Goal: Task Accomplishment & Management: Complete application form

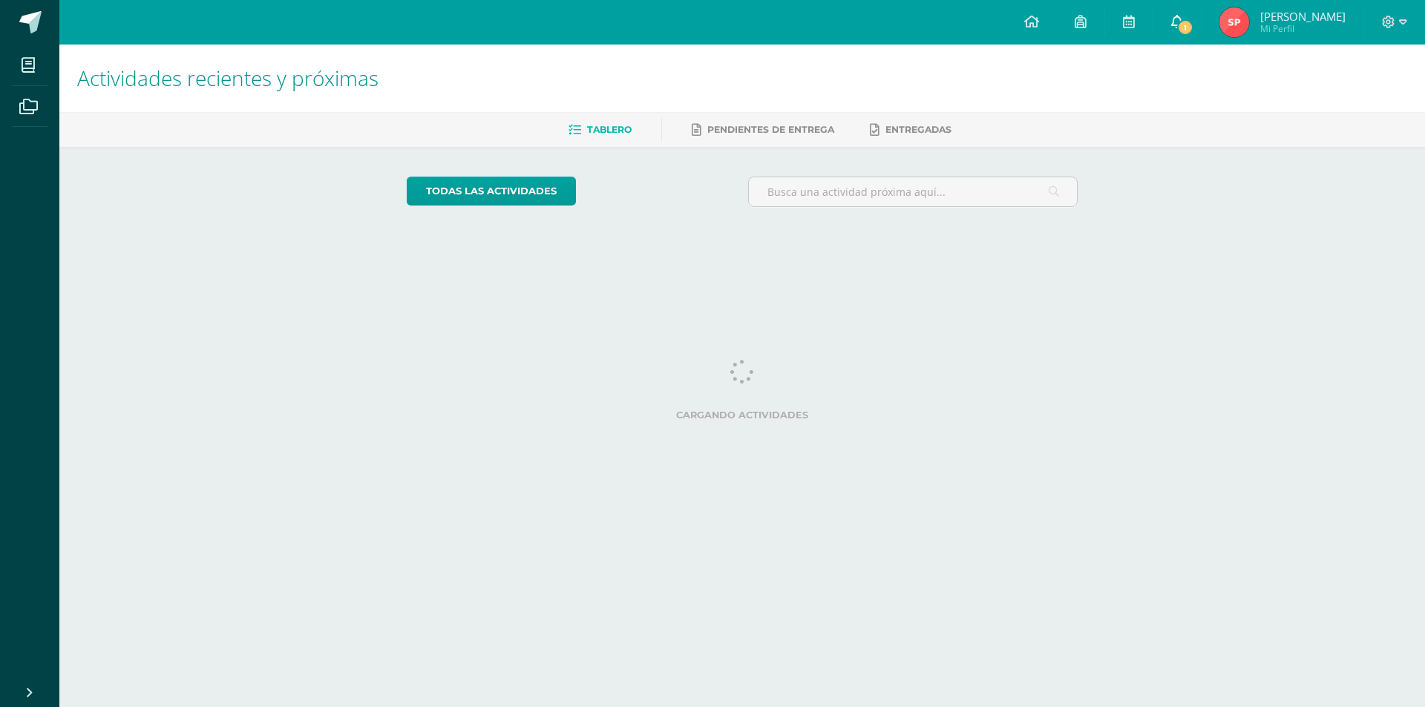
click at [1200, 16] on link "1" at bounding box center [1176, 22] width 47 height 45
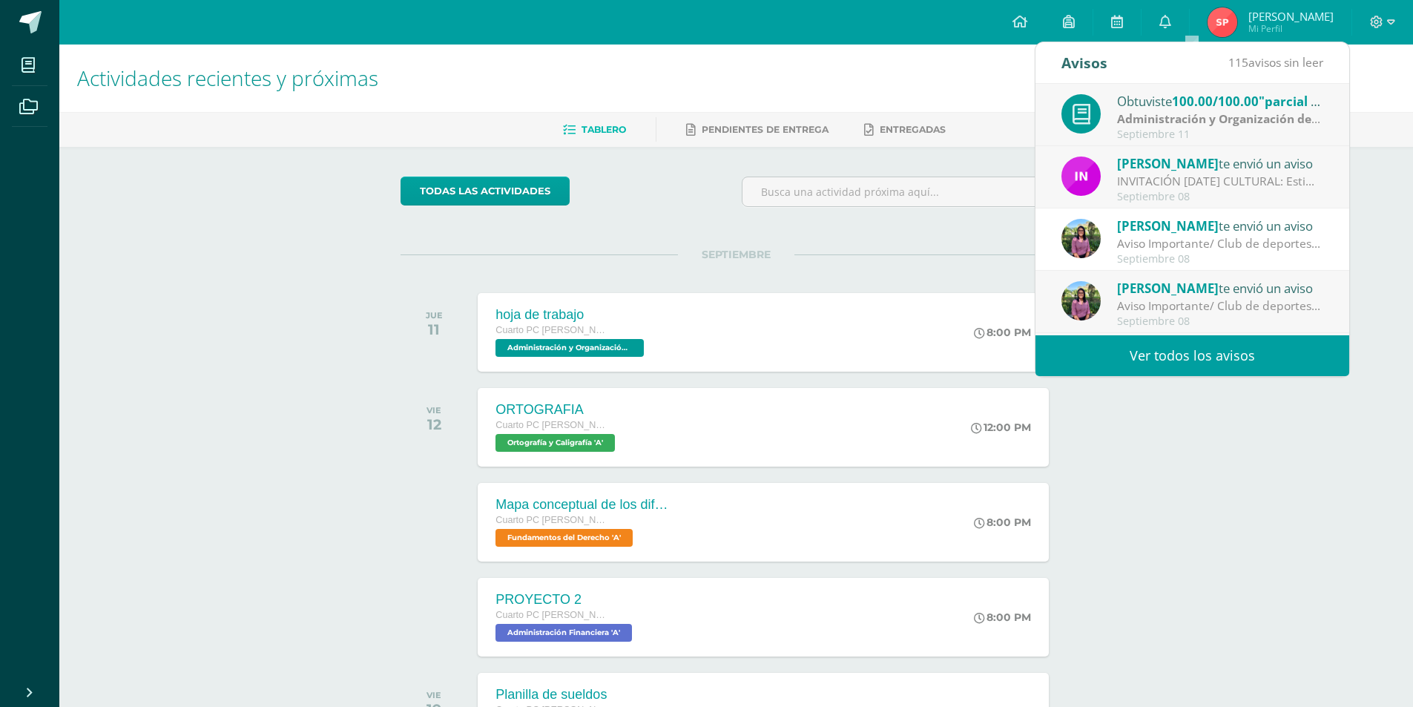
click at [656, 231] on div "todas las Actividades No tienes actividades Échale un vistazo a los demás perío…" at bounding box center [736, 543] width 731 height 793
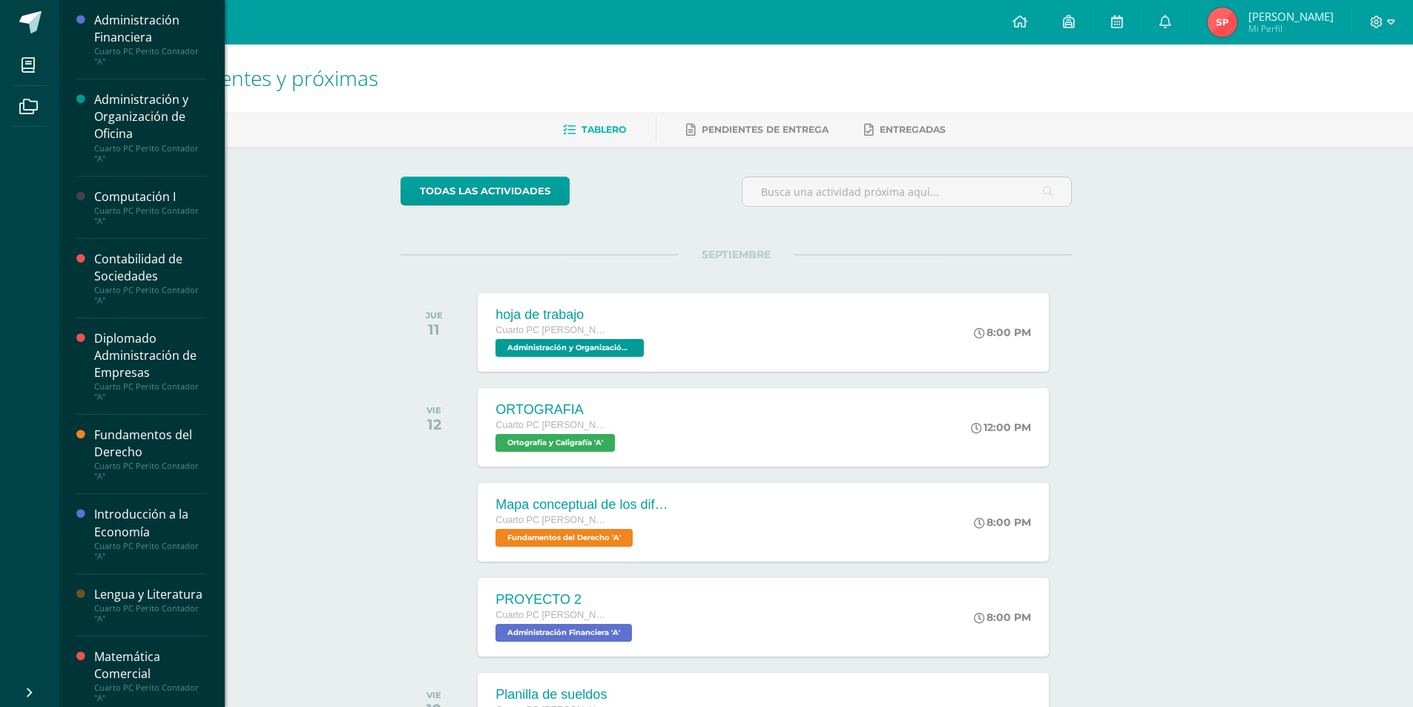
click at [112, 203] on div "Computación I" at bounding box center [150, 196] width 113 height 17
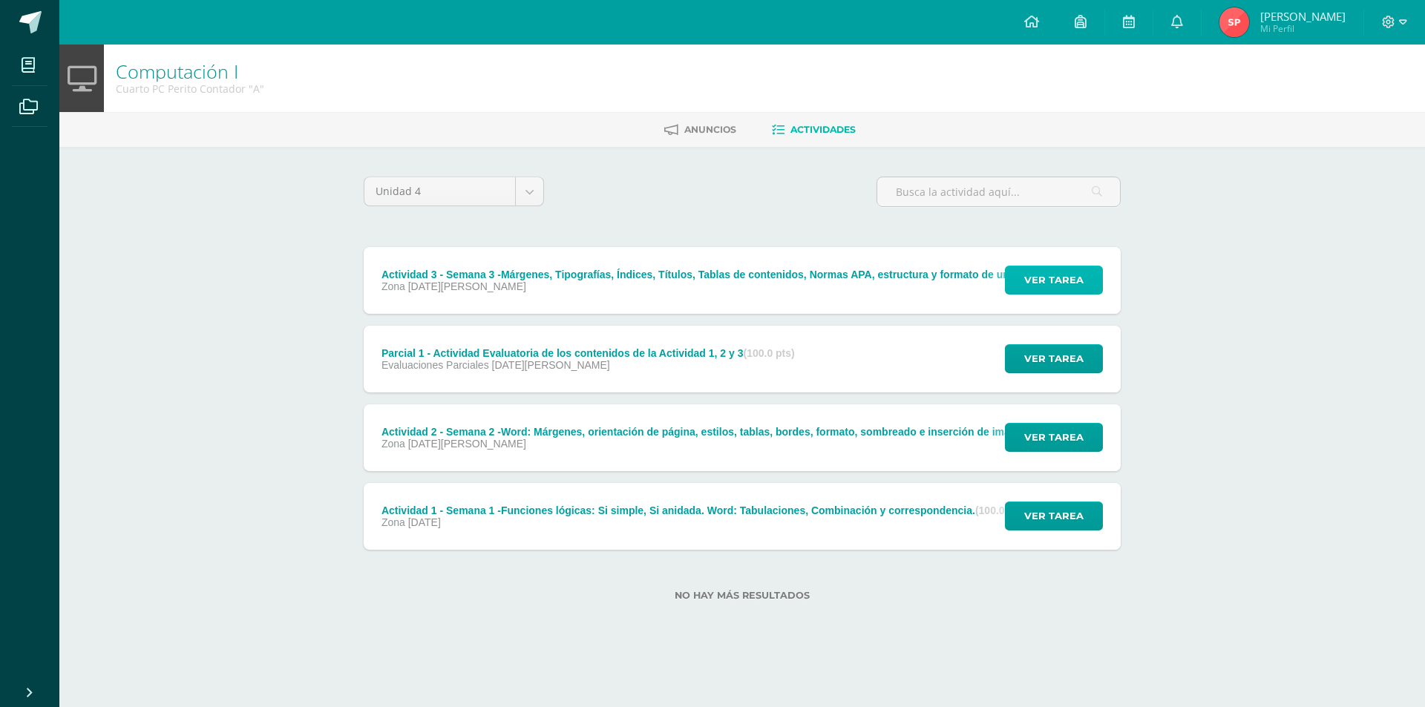
click at [1048, 286] on span "Ver tarea" at bounding box center [1053, 279] width 59 height 27
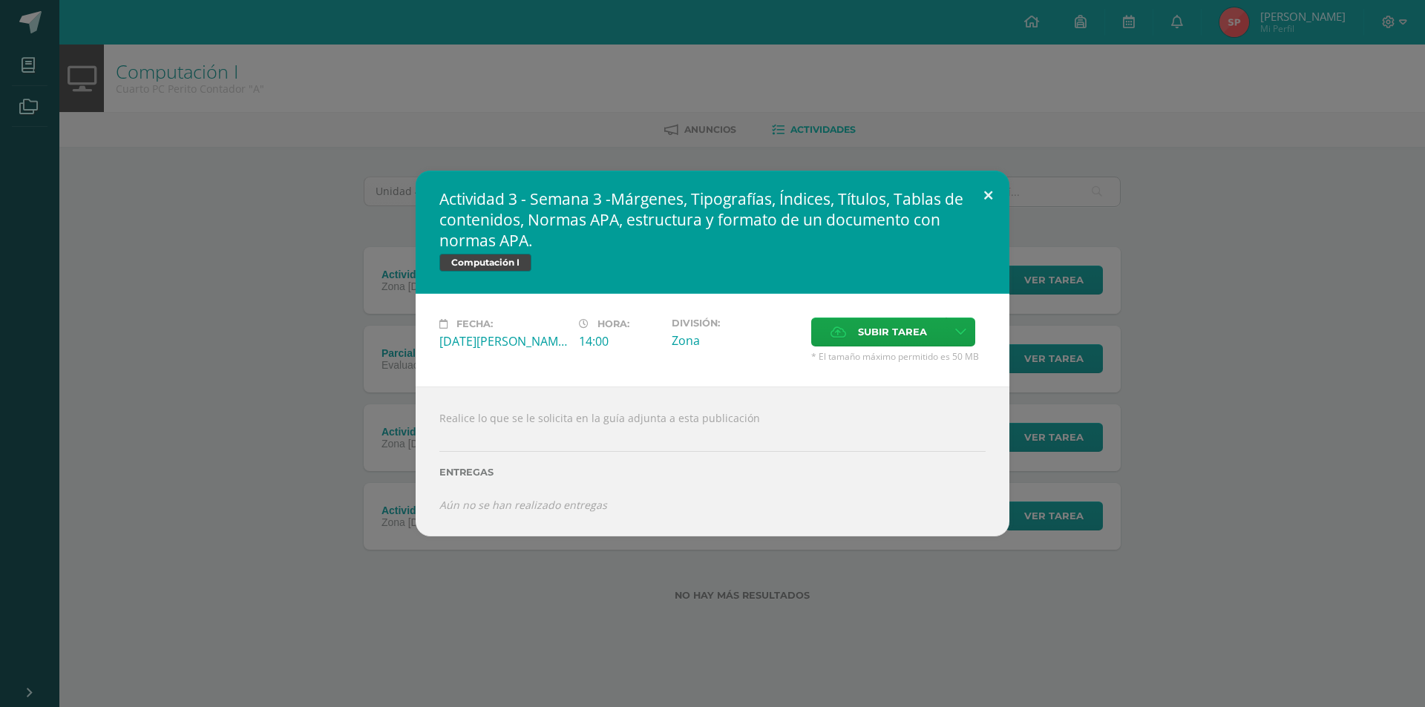
click at [984, 193] on button at bounding box center [988, 196] width 42 height 50
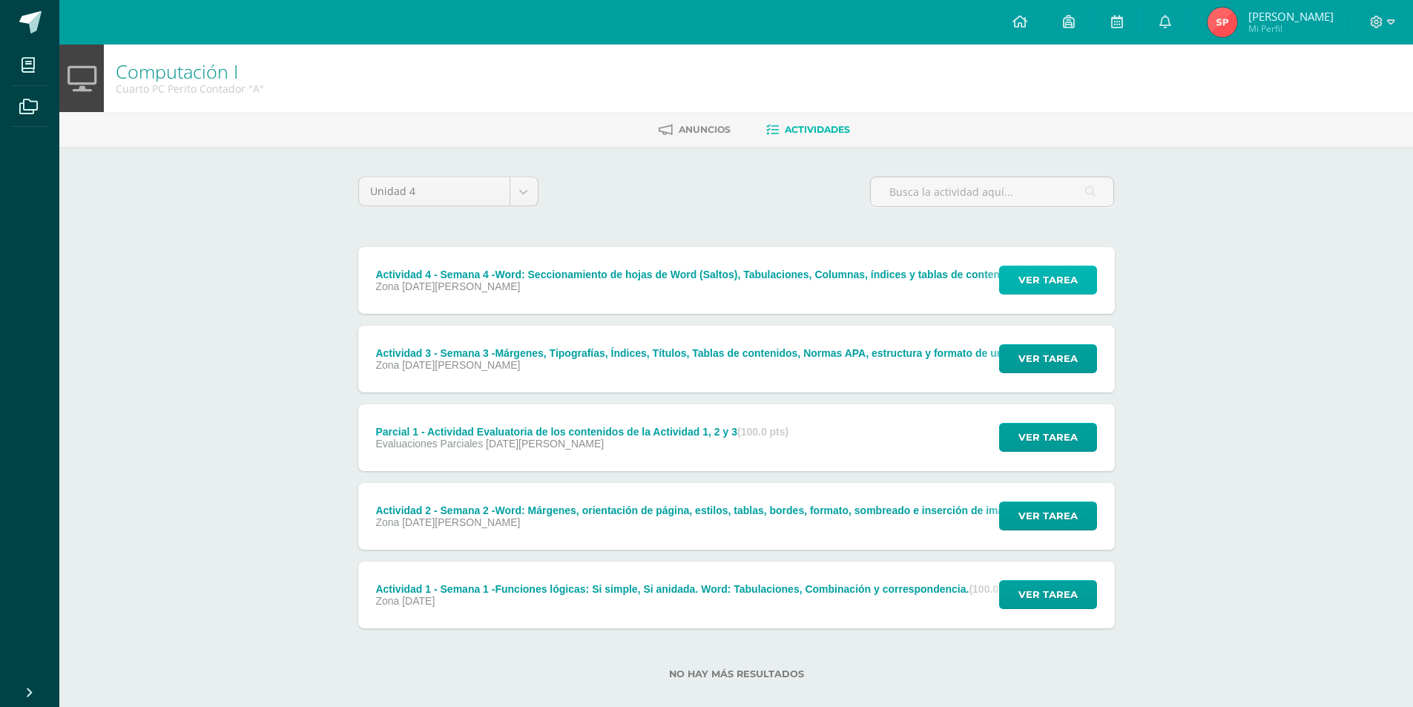
click at [1050, 275] on span "Ver tarea" at bounding box center [1048, 279] width 59 height 27
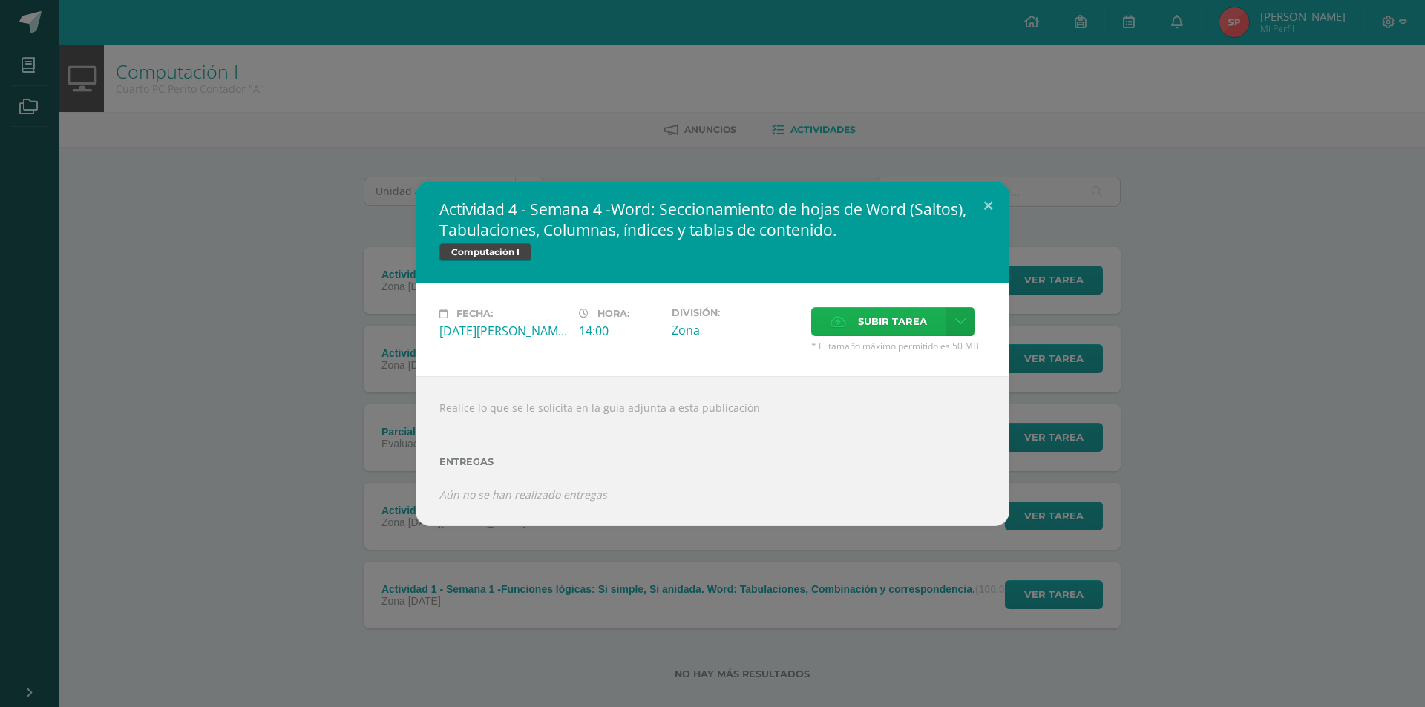
click at [907, 308] on span "Subir tarea" at bounding box center [892, 321] width 69 height 27
click at [0, 0] on input "Subir tarea" at bounding box center [0, 0] width 0 height 0
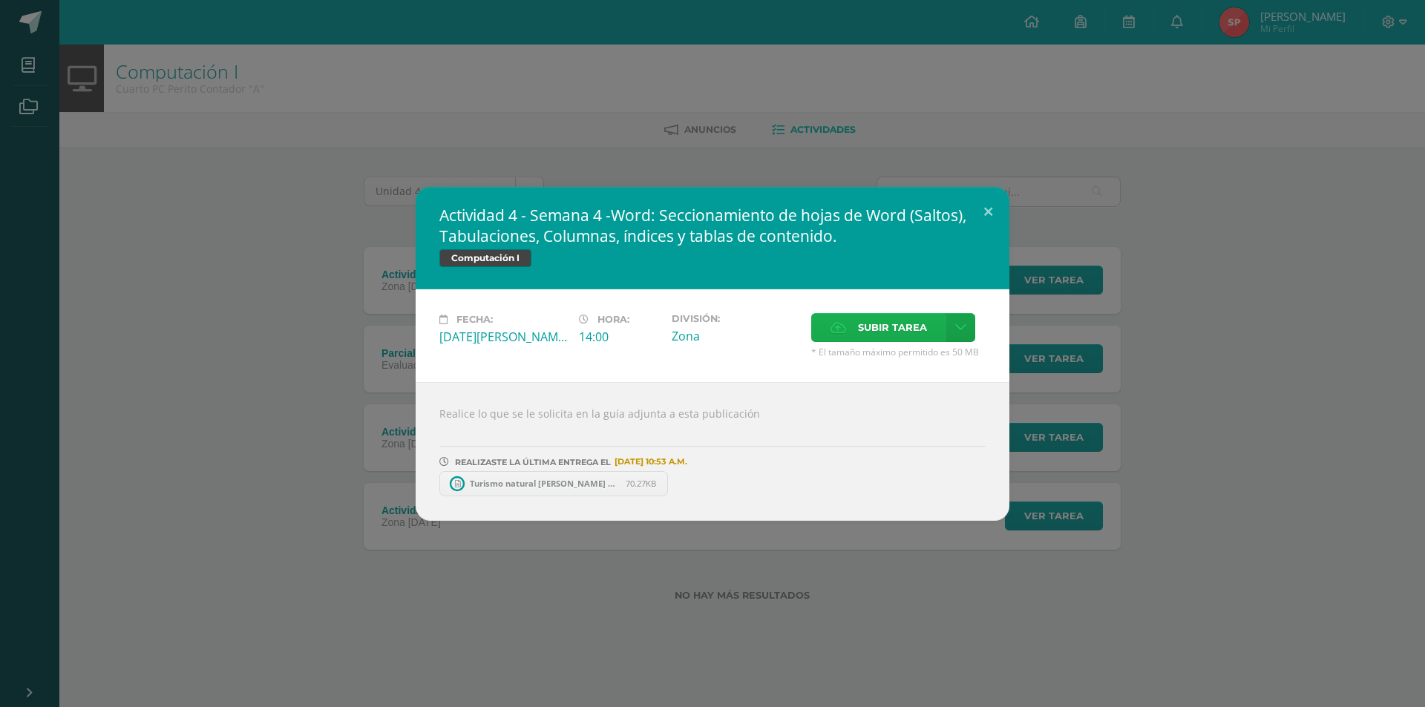
click at [886, 331] on span "Subir tarea" at bounding box center [892, 327] width 69 height 27
click at [0, 0] on input "Subir tarea" at bounding box center [0, 0] width 0 height 0
